Goal: Task Accomplishment & Management: Complete application form

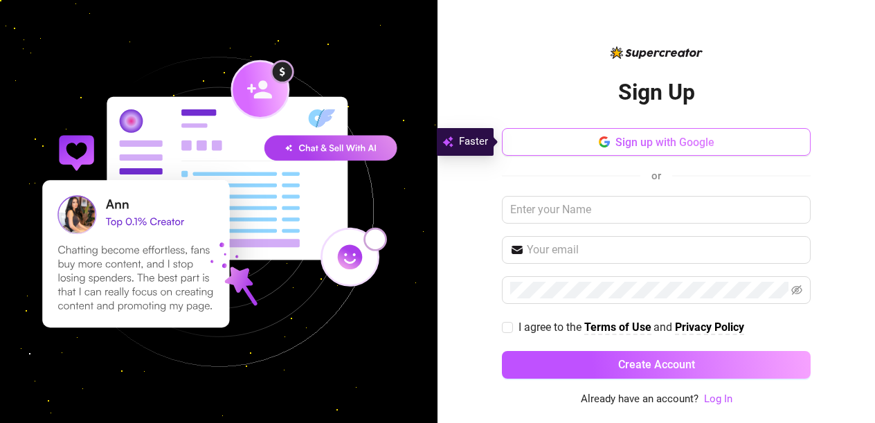
click at [631, 134] on button "Sign up with Google" at bounding box center [656, 142] width 309 height 28
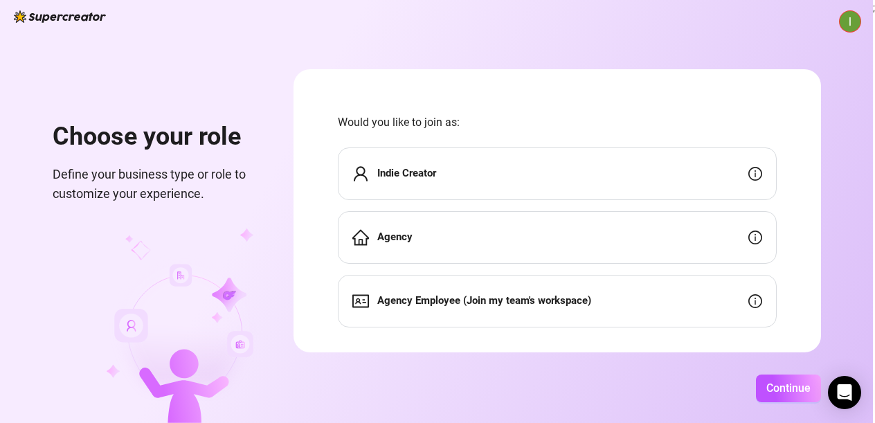
click at [480, 154] on div "Indie Creator" at bounding box center [557, 173] width 439 height 53
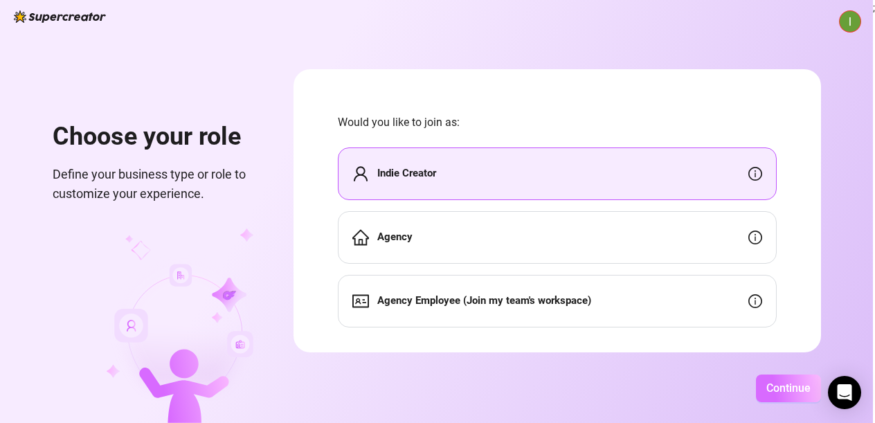
click at [770, 375] on button "Continue" at bounding box center [788, 388] width 65 height 28
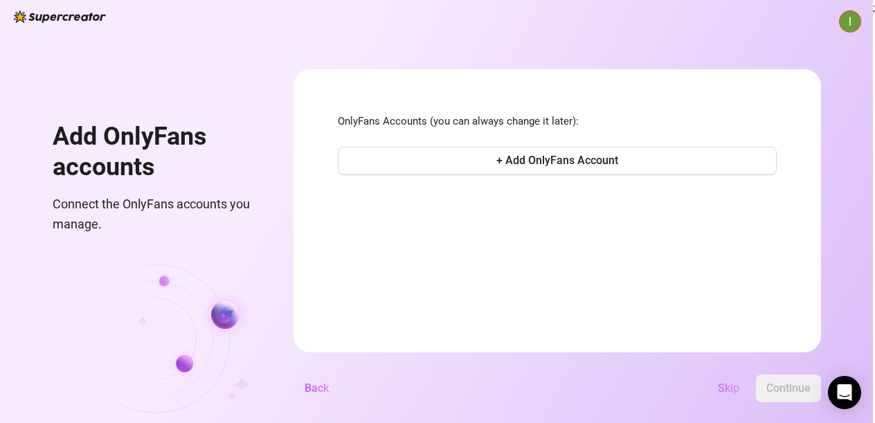
click at [731, 390] on span "Skip" at bounding box center [728, 387] width 21 height 13
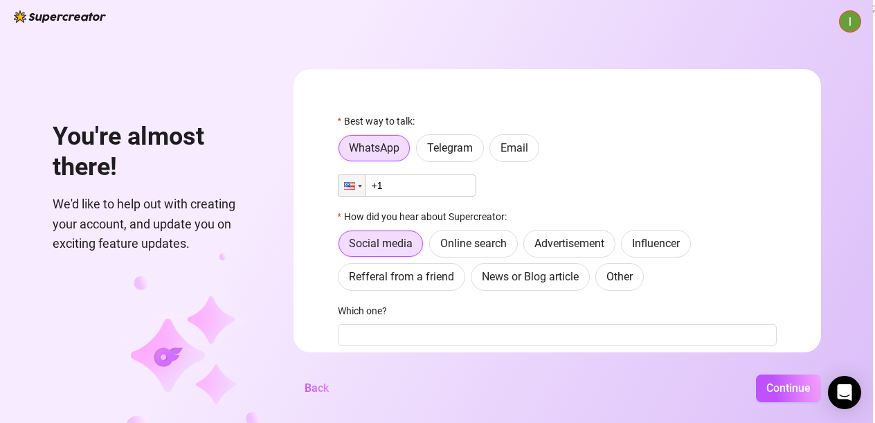
click at [410, 187] on input "+1" at bounding box center [407, 185] width 138 height 22
click at [527, 147] on span "Email" at bounding box center [514, 147] width 28 height 13
click at [493, 152] on input "Email" at bounding box center [493, 152] width 0 height 0
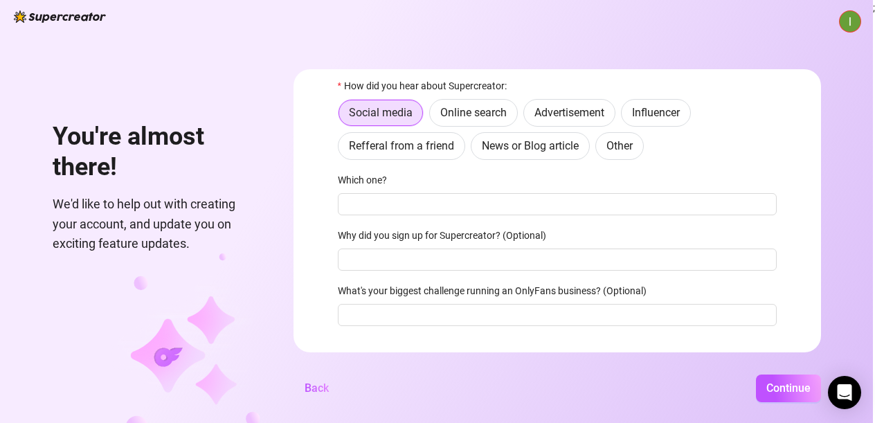
scroll to position [127, 0]
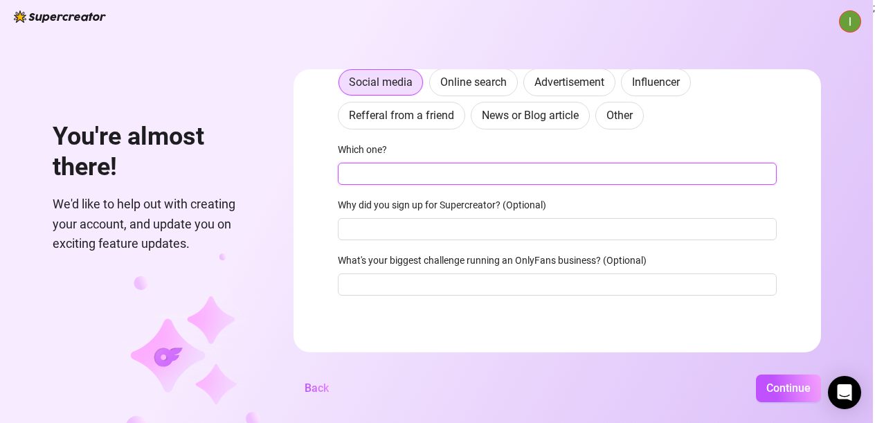
click at [475, 174] on input "Which one?" at bounding box center [557, 174] width 439 height 22
type input "ig"
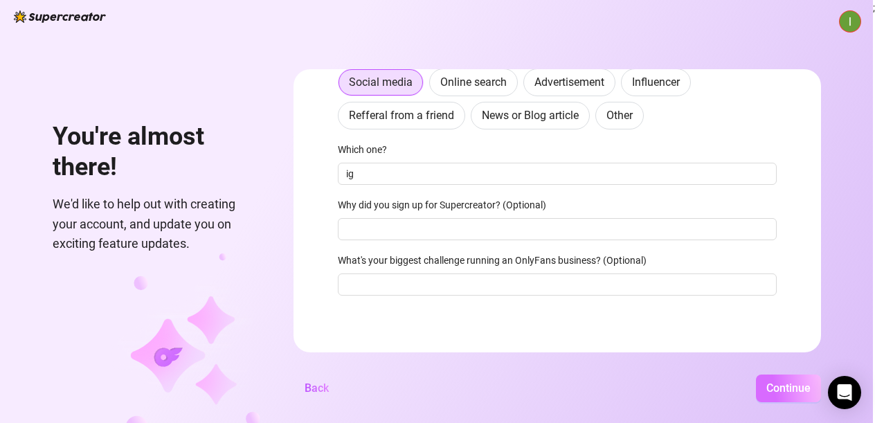
click at [795, 385] on span "Continue" at bounding box center [788, 387] width 44 height 13
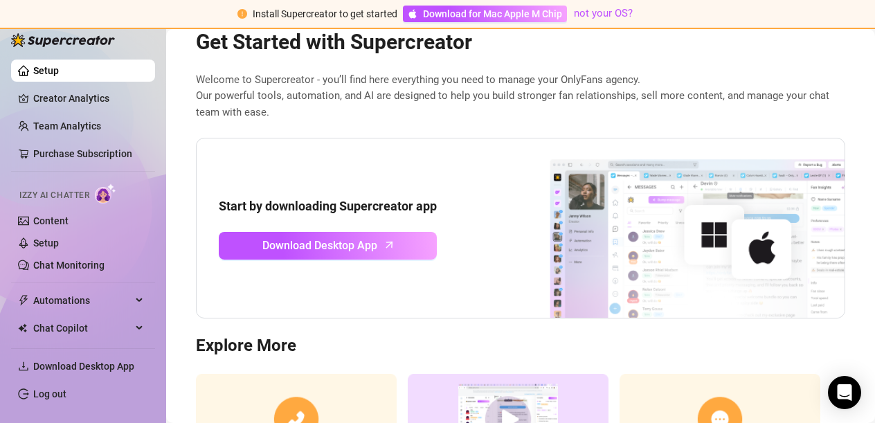
scroll to position [45, 0]
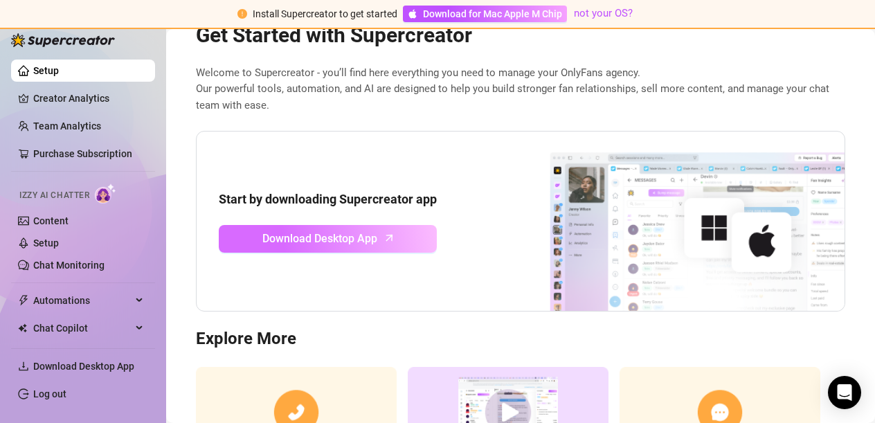
click at [388, 230] on icon "arrow-up" at bounding box center [389, 238] width 16 height 16
